Goal: Transaction & Acquisition: Purchase product/service

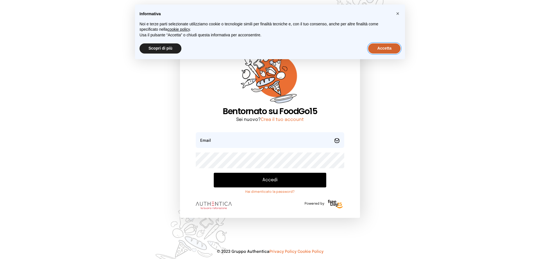
click at [380, 51] on button "Accetta" at bounding box center [384, 48] width 32 height 10
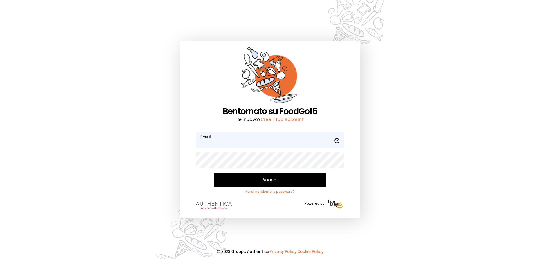
click at [242, 139] on input "email" at bounding box center [270, 140] width 149 height 16
type input "**********"
click at [267, 176] on button "Accedi" at bounding box center [270, 179] width 113 height 15
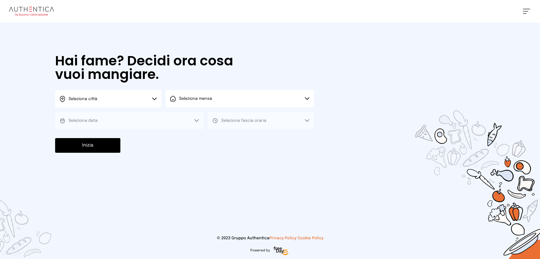
click at [153, 98] on icon at bounding box center [154, 98] width 5 height 3
click at [128, 112] on li "Terni" at bounding box center [108, 114] width 106 height 15
click at [176, 102] on button "Seleziona mensa" at bounding box center [240, 98] width 148 height 17
click at [176, 113] on div "Mensa interna [STREET_ADDRESS]" at bounding box center [192, 116] width 45 height 11
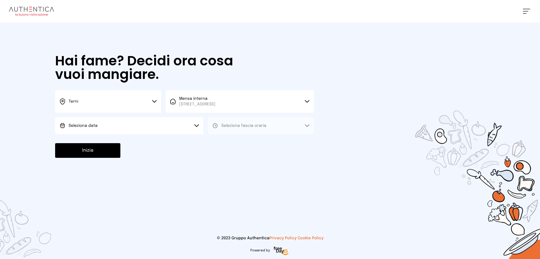
click at [174, 120] on button "Seleziona data" at bounding box center [129, 125] width 148 height 17
click at [167, 139] on li "[DATE], [DATE]" at bounding box center [129, 141] width 148 height 15
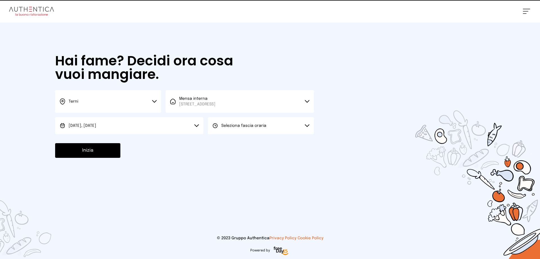
click at [215, 127] on icon at bounding box center [215, 126] width 6 height 6
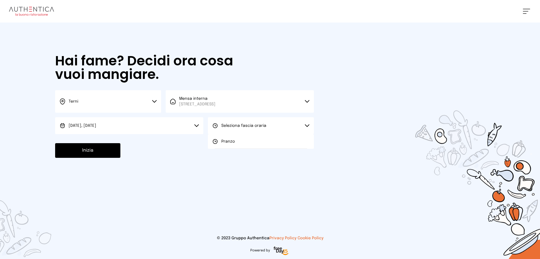
drag, startPoint x: 220, startPoint y: 141, endPoint x: 148, endPoint y: 156, distance: 73.5
click at [220, 143] on div "Pranzo" at bounding box center [223, 141] width 23 height 6
click at [100, 149] on button "Inizia" at bounding box center [87, 150] width 65 height 15
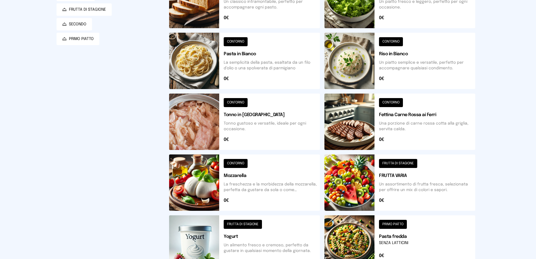
scroll to position [196, 0]
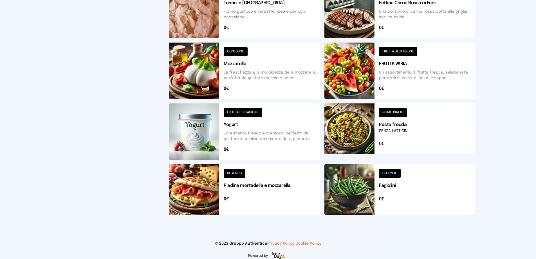
click at [402, 52] on button at bounding box center [399, 70] width 151 height 56
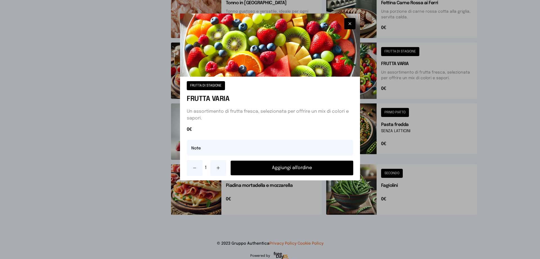
click at [301, 167] on button "Aggiungi all'ordine" at bounding box center [292, 167] width 123 height 15
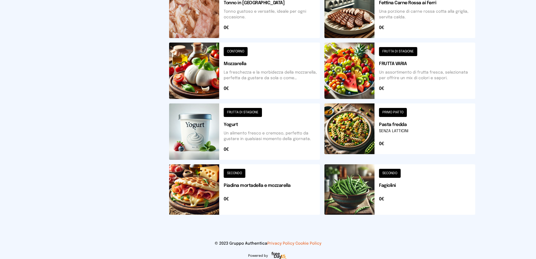
click at [390, 173] on button at bounding box center [399, 189] width 151 height 50
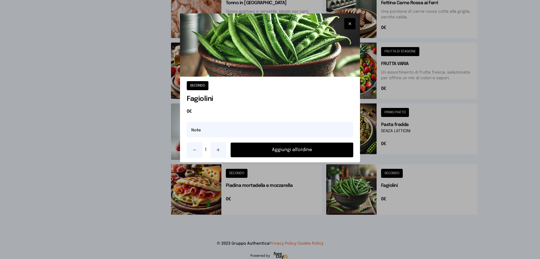
click at [308, 150] on button "Aggiungi all'ordine" at bounding box center [292, 149] width 123 height 15
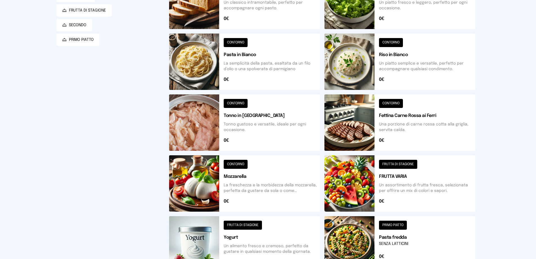
scroll to position [0, 0]
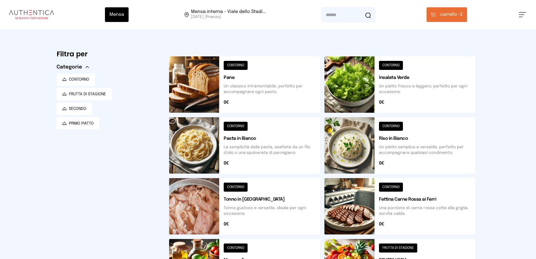
click at [443, 14] on span "carrello •" at bounding box center [450, 14] width 20 height 7
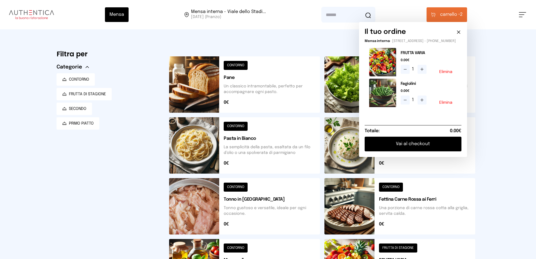
click at [405, 147] on button "Vai al checkout" at bounding box center [413, 143] width 97 height 15
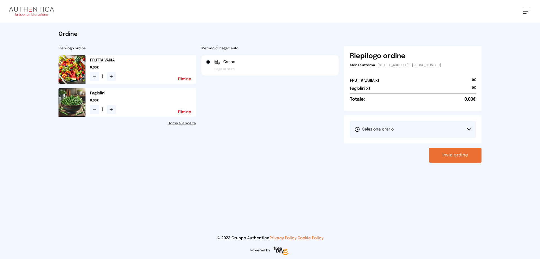
click at [468, 129] on icon at bounding box center [469, 129] width 4 height 2
click at [401, 144] on li "1° Turno (13:00 - 15:00)" at bounding box center [413, 145] width 126 height 15
click at [446, 153] on button "Invia ordine" at bounding box center [455, 155] width 53 height 15
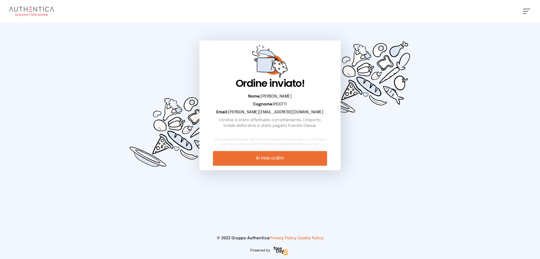
click at [282, 160] on link "Ai miei ordini" at bounding box center [270, 158] width 114 height 15
